Goal: Transaction & Acquisition: Purchase product/service

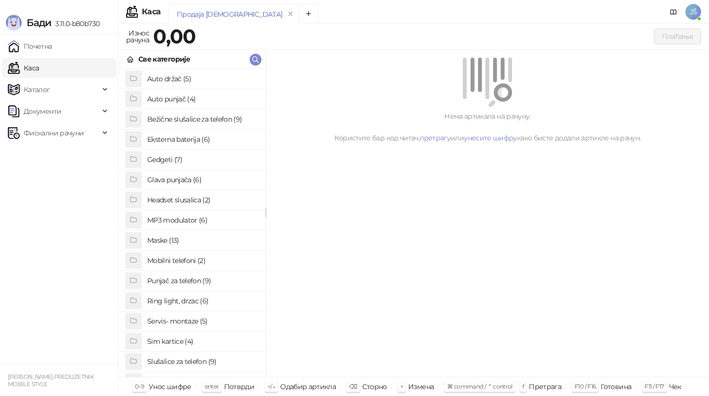
click at [205, 241] on h4 "Maske (13)" at bounding box center [202, 240] width 110 height 16
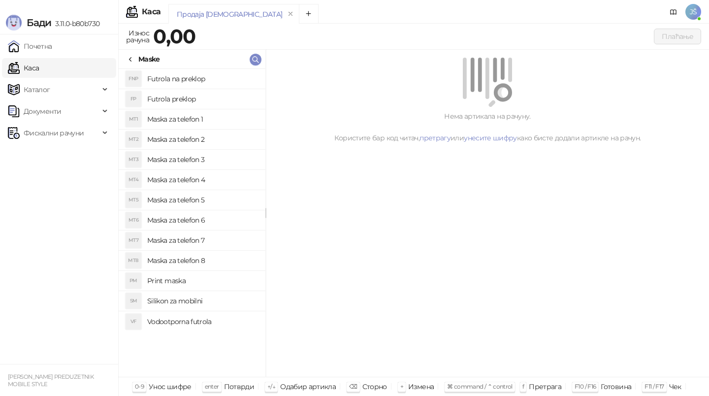
click at [213, 125] on h4 "Maska za telefon 1" at bounding box center [202, 119] width 110 height 16
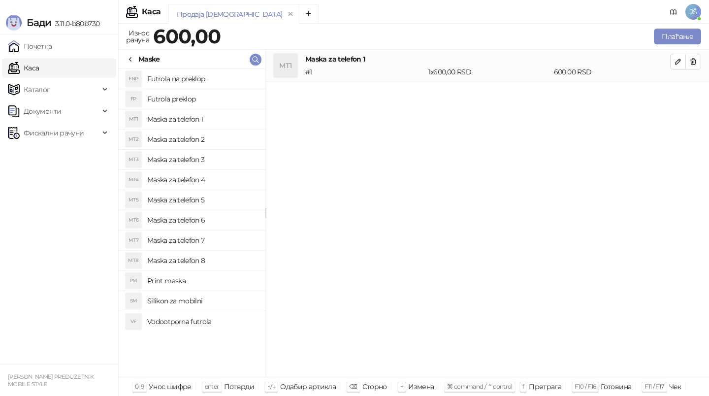
click at [130, 60] on icon at bounding box center [130, 60] width 2 height 4
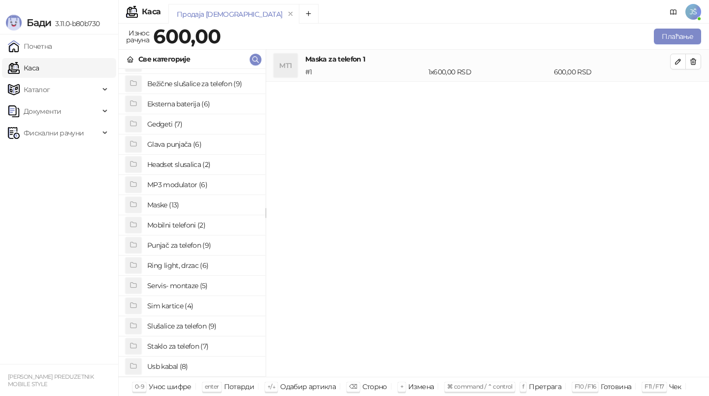
scroll to position [40, 0]
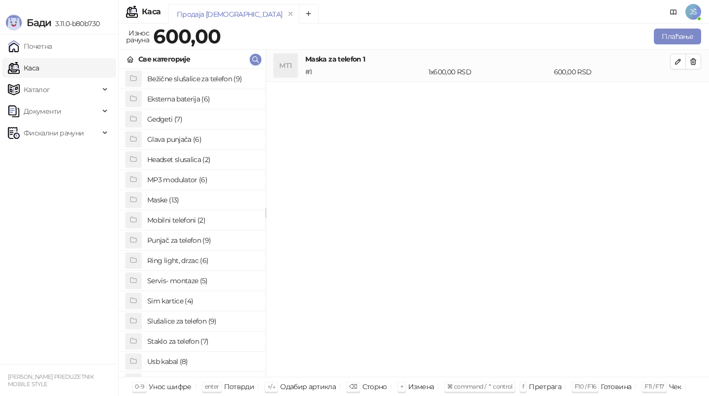
click at [198, 342] on h4 "Staklo za telefon (7)" at bounding box center [202, 341] width 110 height 16
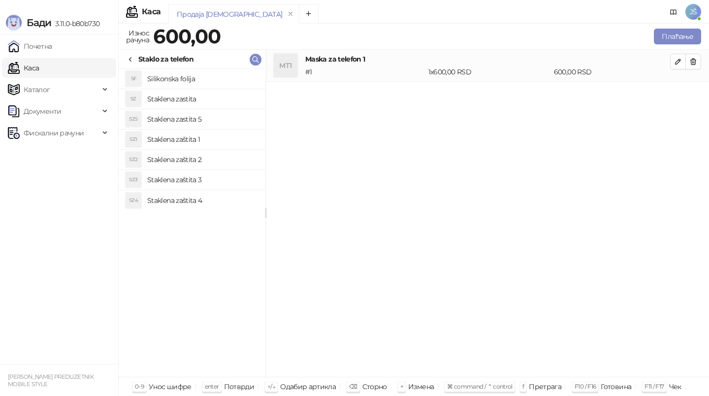
click at [224, 202] on h4 "Staklena zaštita 4" at bounding box center [202, 200] width 110 height 16
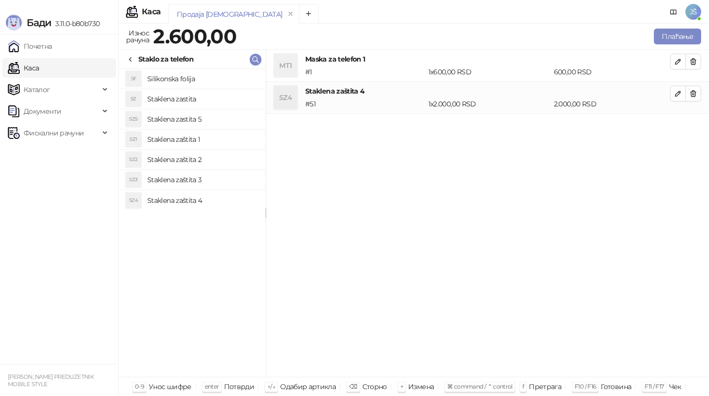
click at [221, 184] on h4 "Staklena zaštita 3" at bounding box center [202, 180] width 110 height 16
click at [697, 94] on button "button" at bounding box center [693, 94] width 16 height 16
click at [684, 38] on button "Плаћање" at bounding box center [677, 37] width 47 height 16
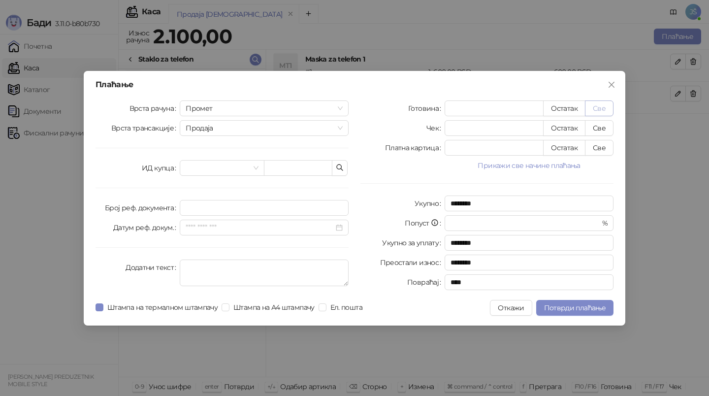
click at [589, 113] on button "Све" at bounding box center [599, 108] width 29 height 16
type input "****"
click at [588, 311] on span "Потврди плаћање" at bounding box center [575, 307] width 62 height 9
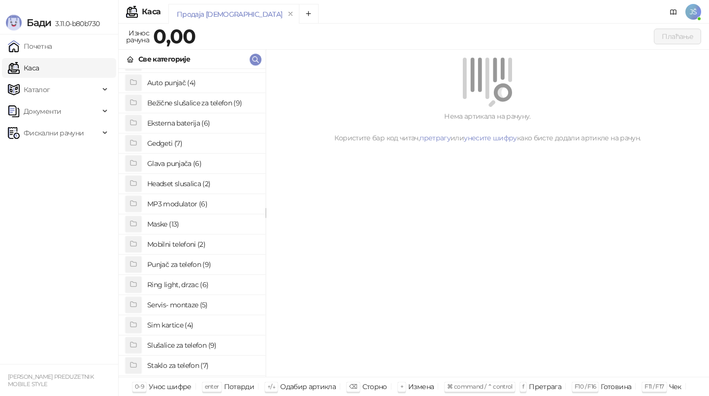
scroll to position [17, 0]
click at [193, 366] on h4 "Staklo za telefon (7)" at bounding box center [202, 365] width 110 height 16
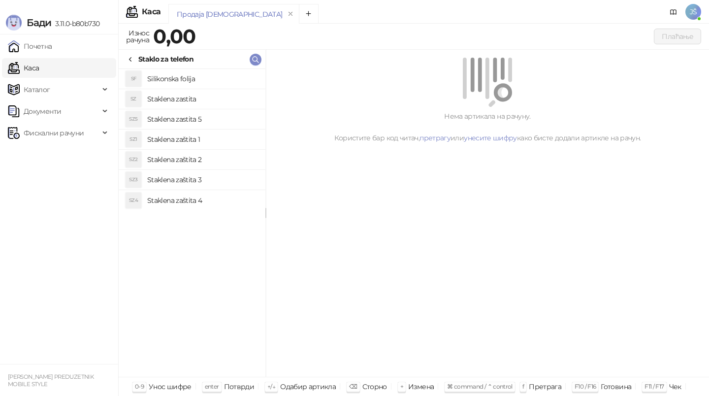
click at [203, 182] on h4 "Staklena zaštita 3" at bounding box center [202, 180] width 110 height 16
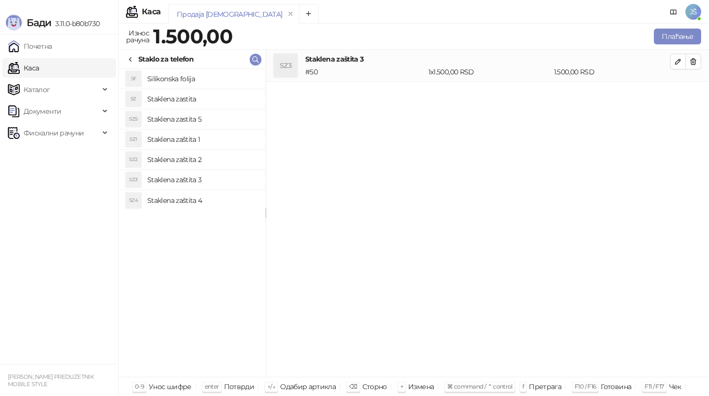
click at [661, 45] on div "Плаћање" at bounding box center [468, 37] width 469 height 20
click at [661, 39] on button "Плаћање" at bounding box center [677, 37] width 47 height 16
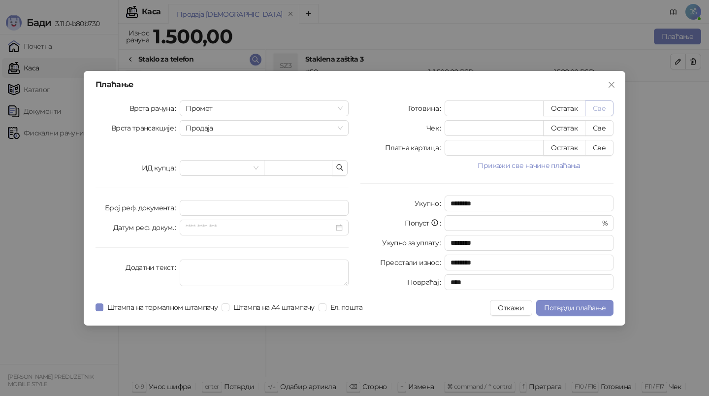
click at [594, 105] on button "Све" at bounding box center [599, 108] width 29 height 16
type input "****"
click at [570, 308] on span "Потврди плаћање" at bounding box center [575, 307] width 62 height 9
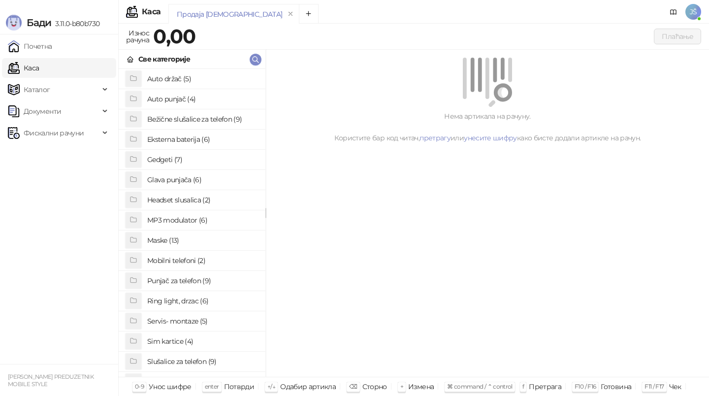
click at [15, 2] on div "Бади 3.11.0-b80b730" at bounding box center [59, 17] width 118 height 34
click at [52, 40] on link "Почетна" at bounding box center [30, 46] width 44 height 20
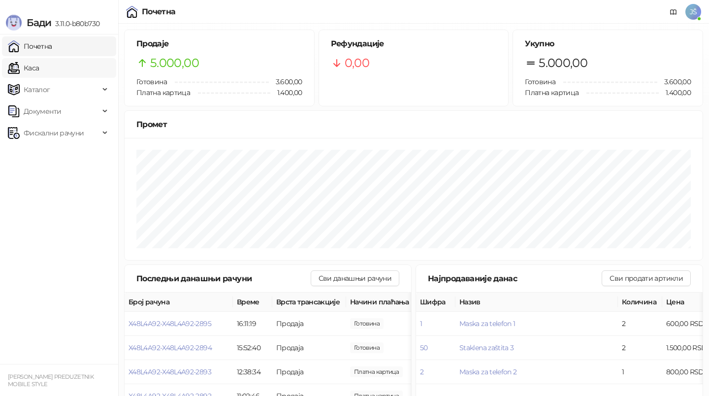
click at [39, 62] on link "Каса" at bounding box center [23, 68] width 31 height 20
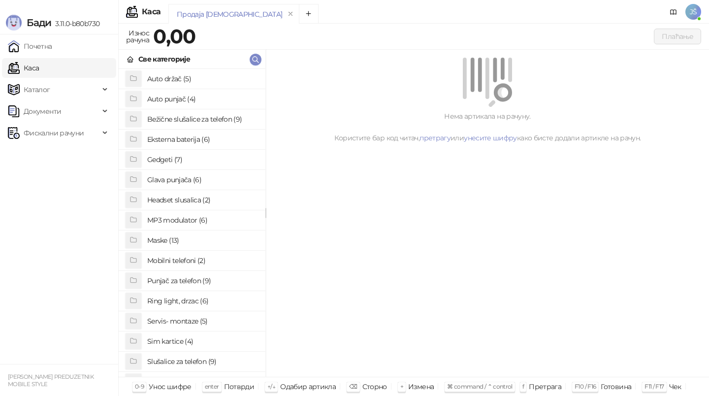
click at [189, 238] on h4 "Maske (13)" at bounding box center [202, 240] width 110 height 16
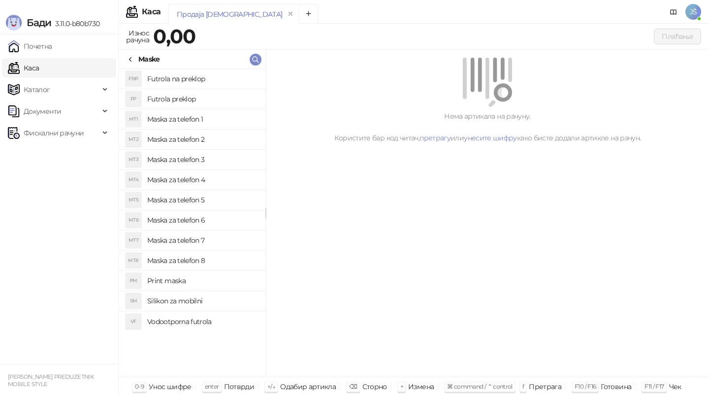
click at [192, 124] on h4 "Maska za telefon 1" at bounding box center [202, 119] width 110 height 16
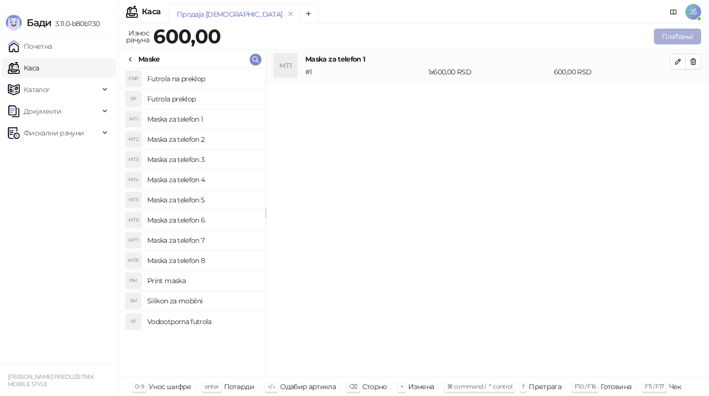
click at [674, 35] on button "Плаћање" at bounding box center [677, 37] width 47 height 16
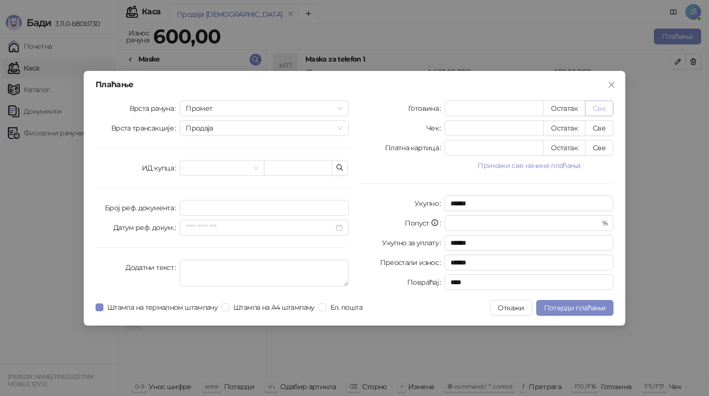
click at [598, 108] on button "Све" at bounding box center [599, 108] width 29 height 16
type input "***"
type input "****"
click at [577, 313] on button "Потврди плаћање" at bounding box center [574, 308] width 77 height 16
